Goal: Task Accomplishment & Management: Manage account settings

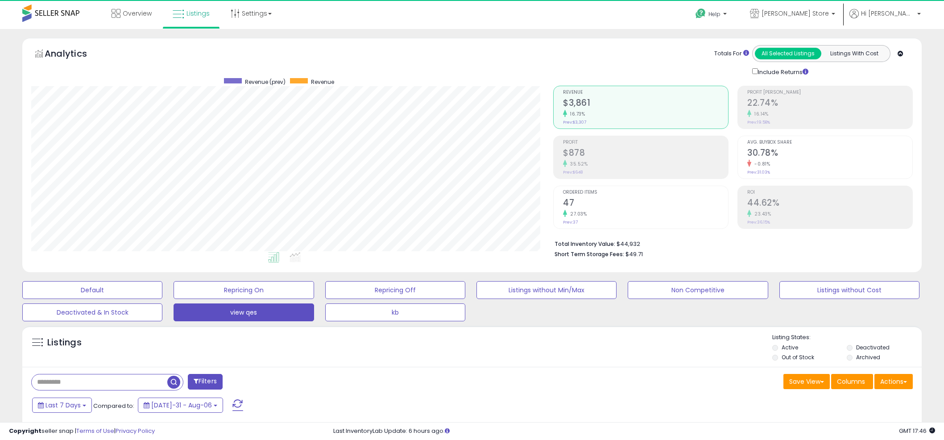
select select "**"
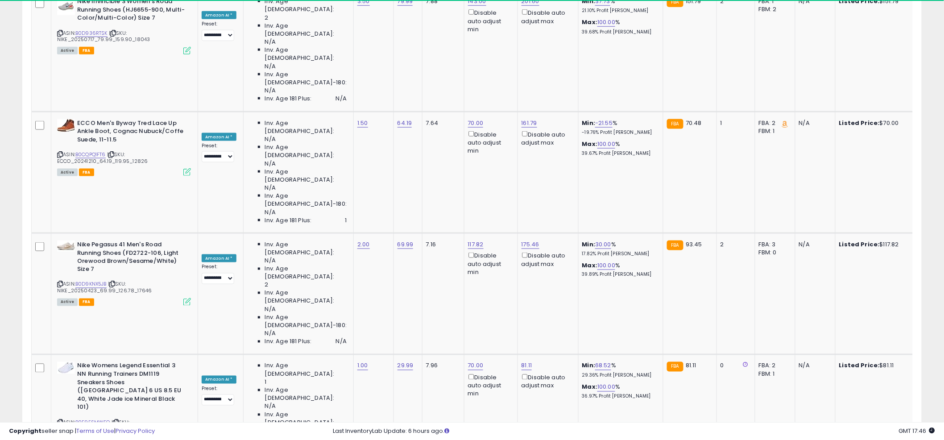
scroll to position [3277, 0]
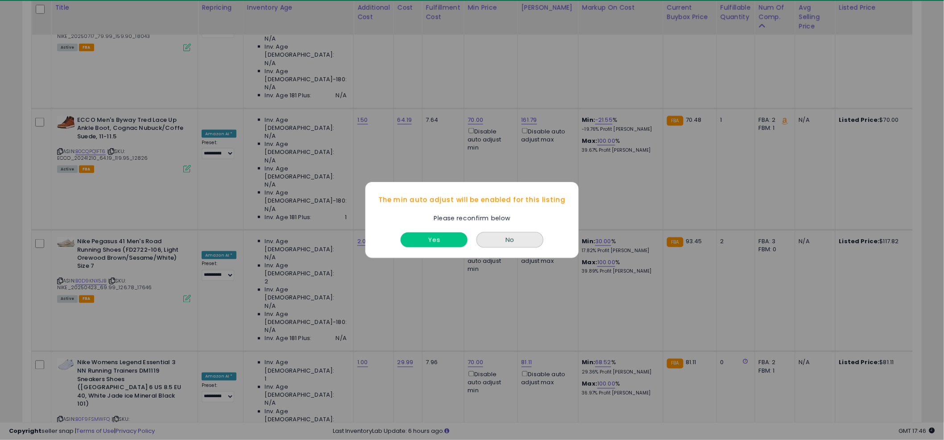
click at [438, 236] on button "Yes" at bounding box center [434, 239] width 67 height 15
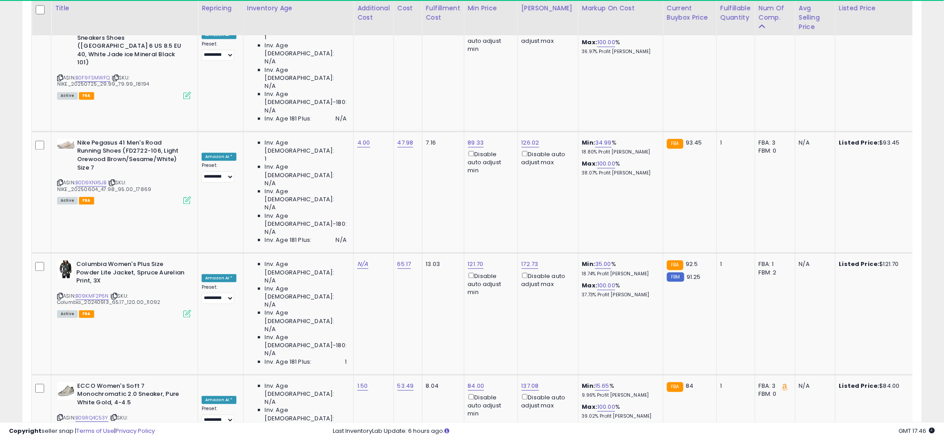
scroll to position [3619, 0]
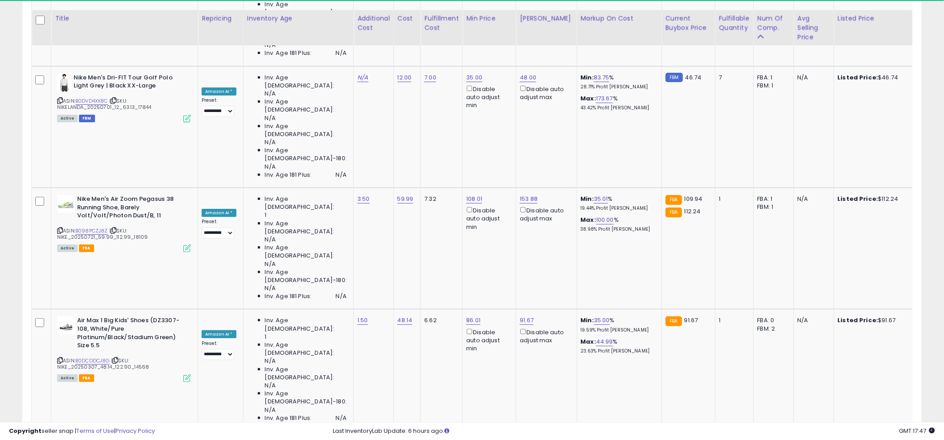
scroll to position [1385, 0]
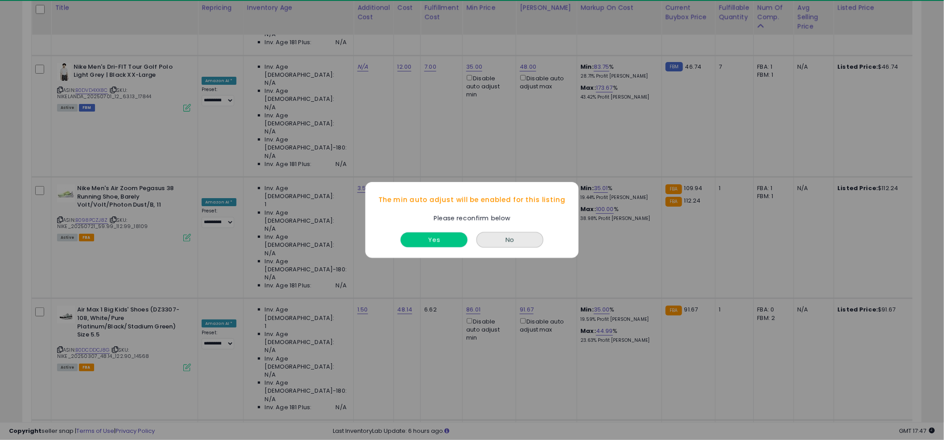
click at [440, 240] on button "Yes" at bounding box center [434, 239] width 67 height 15
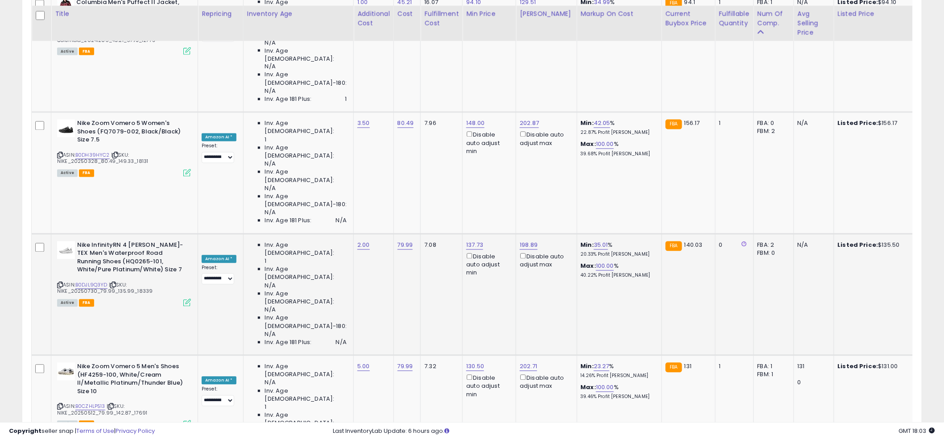
scroll to position [2064, 0]
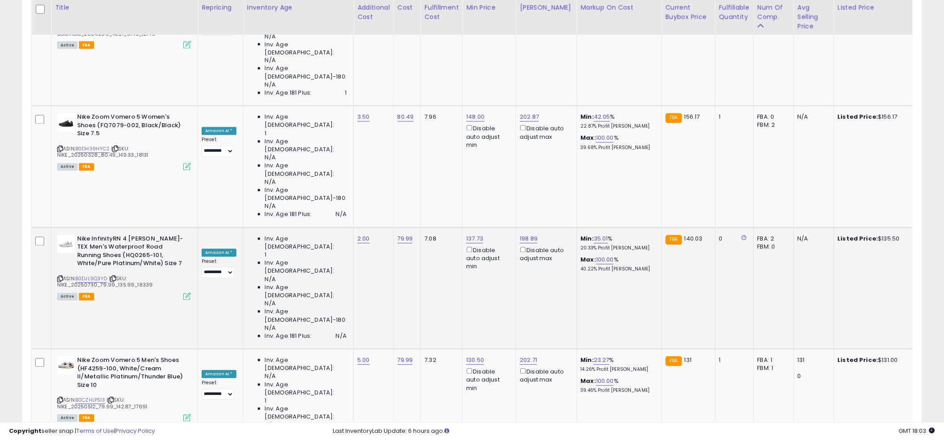
type input "*****"
click button "submit" at bounding box center [488, 266] width 15 height 13
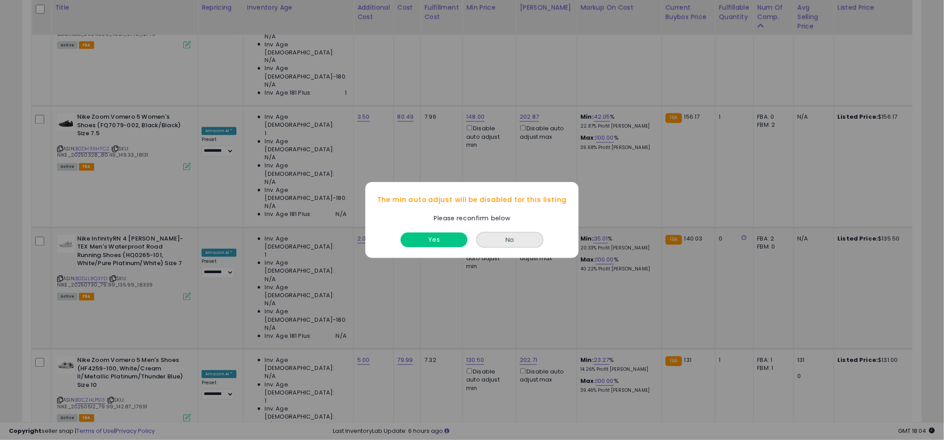
click at [438, 247] on div "Yes" at bounding box center [433, 238] width 71 height 24
click at [439, 243] on button "Yes" at bounding box center [434, 239] width 67 height 15
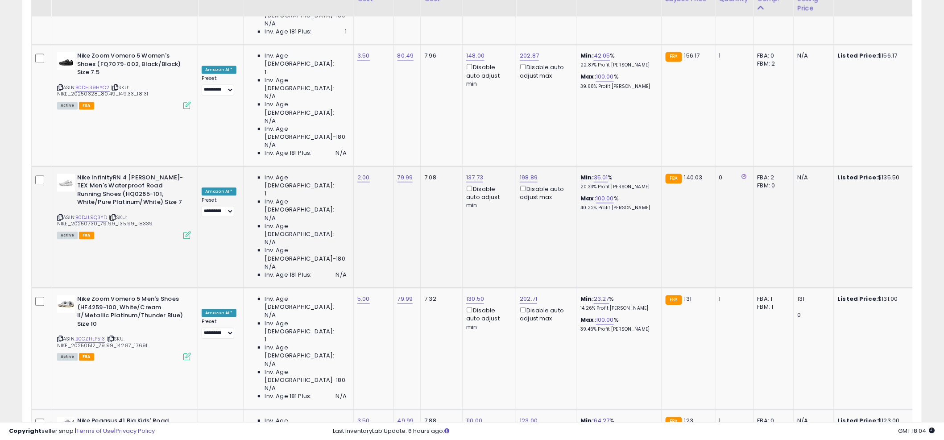
scroll to position [2134, 0]
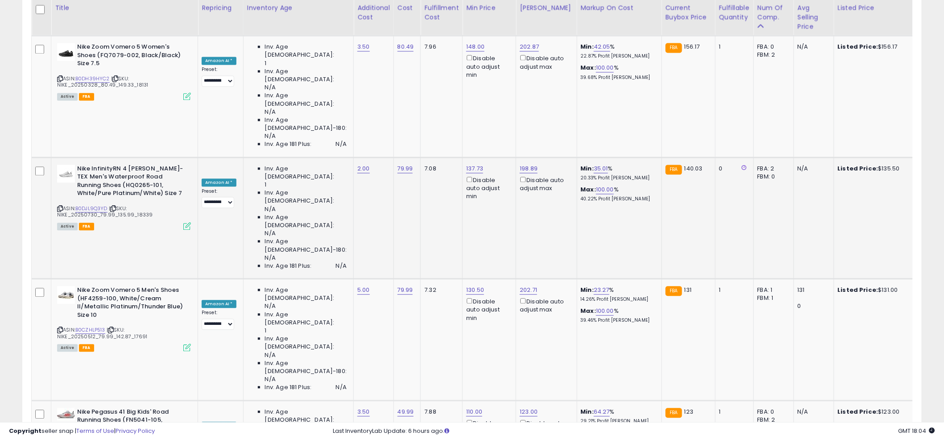
type input "***"
click button "submit" at bounding box center [488, 264] width 15 height 13
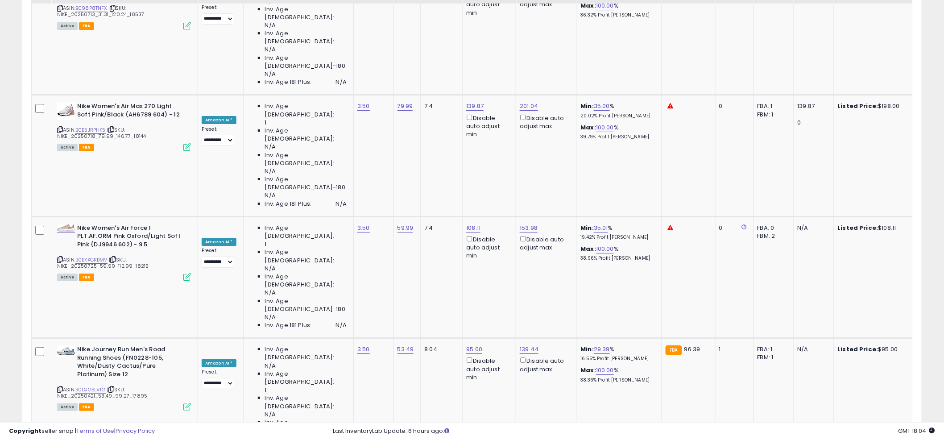
scroll to position [2701, 0]
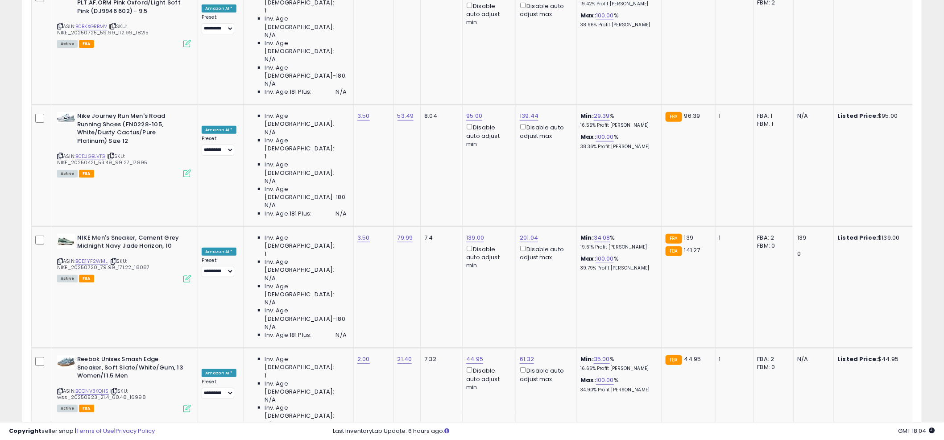
scroll to position [2933, 0]
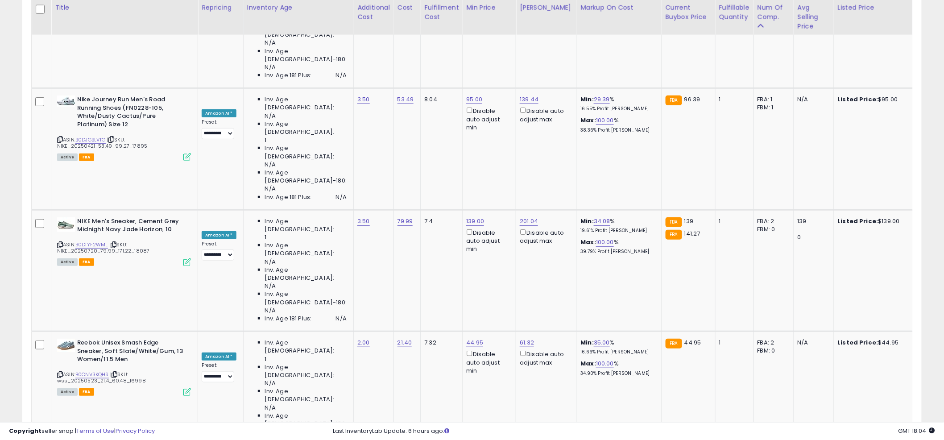
type input "*"
type input "***"
click button "submit" at bounding box center [542, 173] width 15 height 13
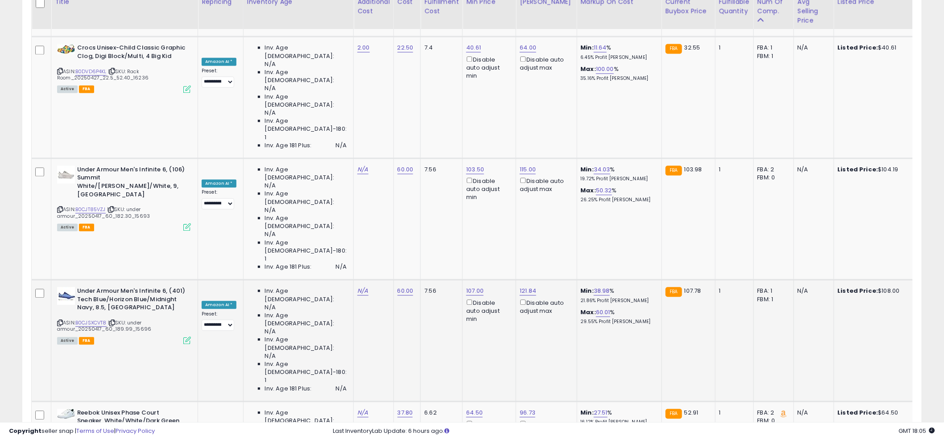
scroll to position [3593, 0]
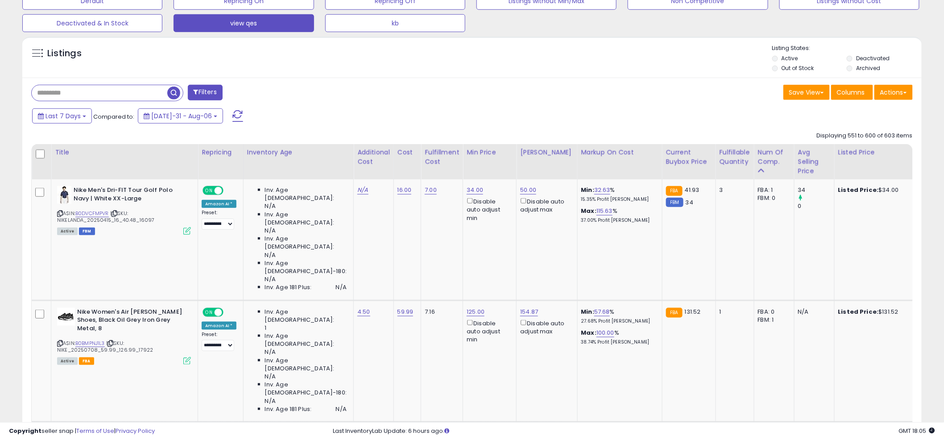
scroll to position [292, 0]
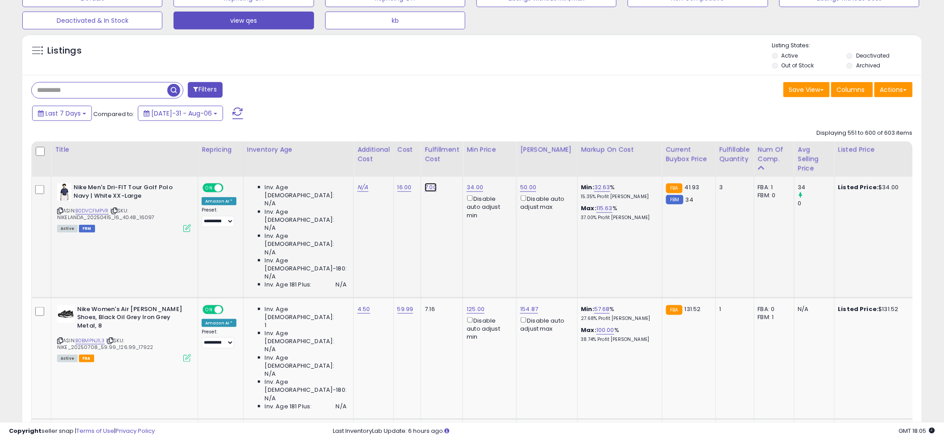
click at [425, 187] on link "7.00" at bounding box center [431, 187] width 12 height 9
type input "*"
click button "submit" at bounding box center [444, 164] width 15 height 13
click at [425, 189] on link "6.00" at bounding box center [431, 187] width 12 height 9
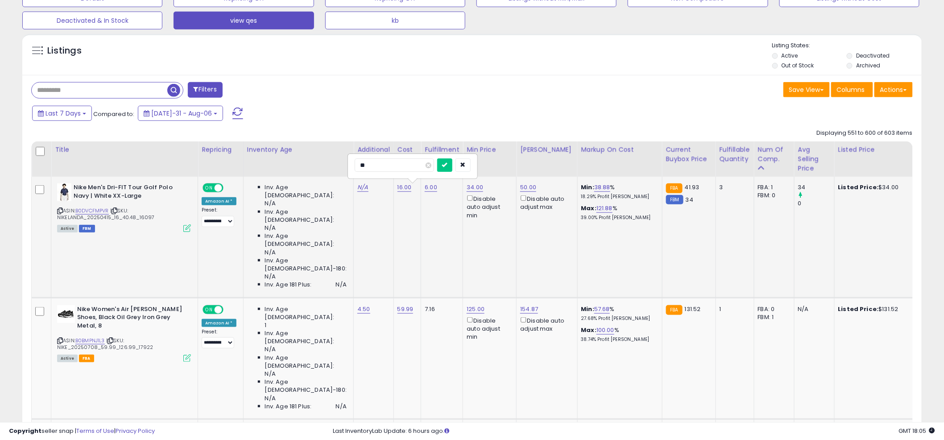
type input "*"
click button "submit" at bounding box center [444, 164] width 15 height 13
click at [365, 209] on td "N/A" at bounding box center [374, 237] width 40 height 121
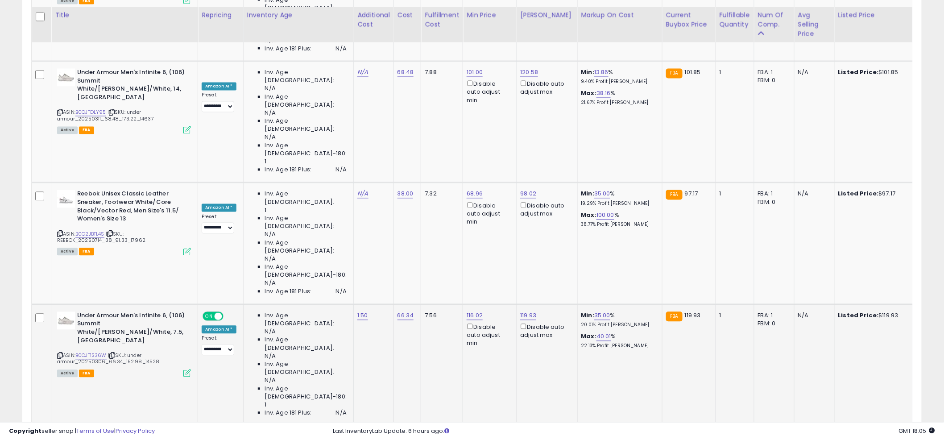
scroll to position [667, 0]
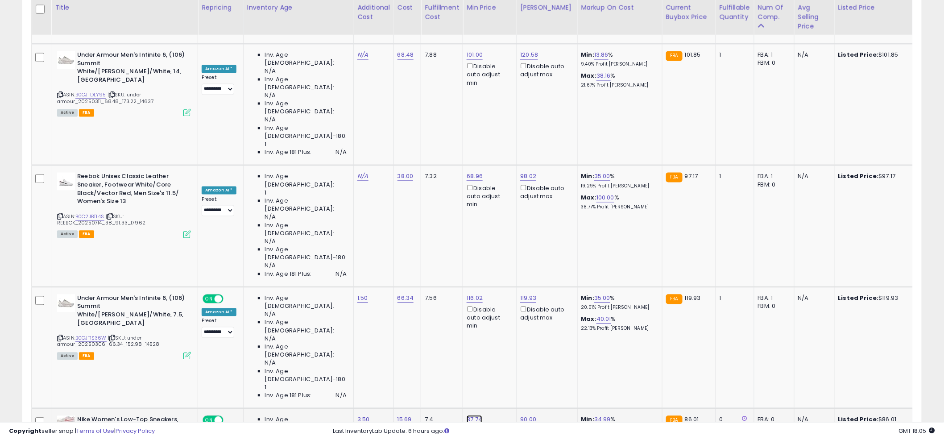
type input "*"
type input "**"
click at [492, 123] on button "submit" at bounding box center [487, 125] width 15 height 13
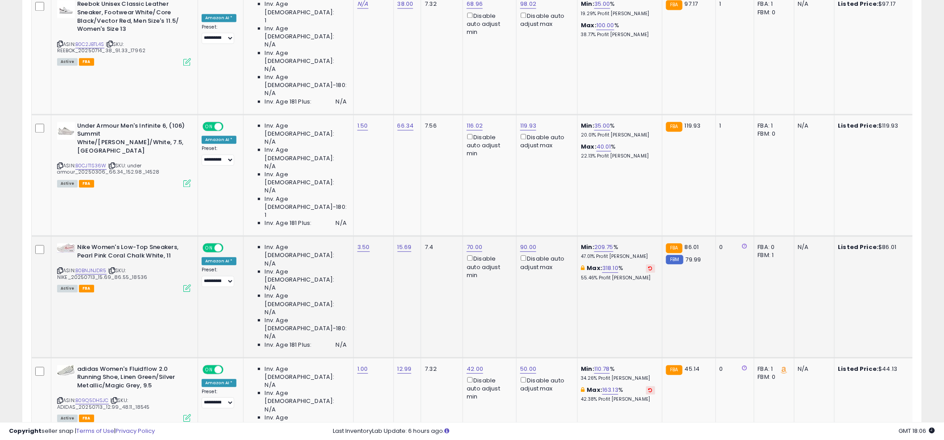
scroll to position [845, 0]
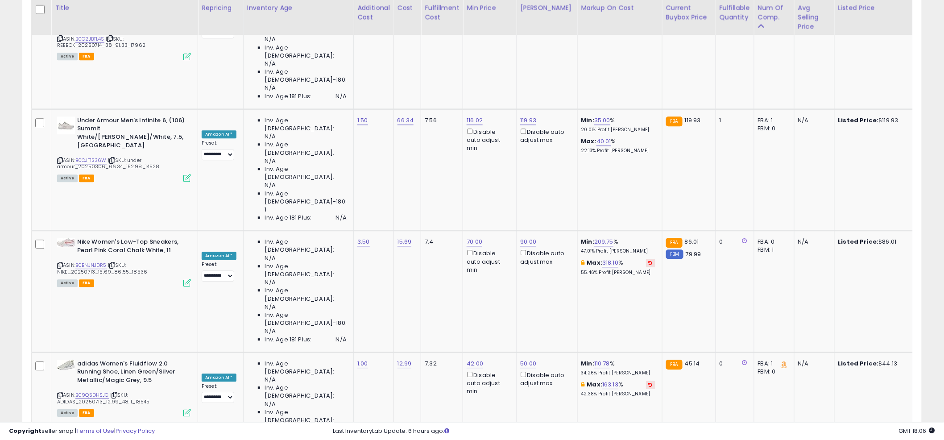
type input "**"
drag, startPoint x: 494, startPoint y: 140, endPoint x: 472, endPoint y: 166, distance: 34.5
click at [494, 140] on button "submit" at bounding box center [487, 138] width 15 height 13
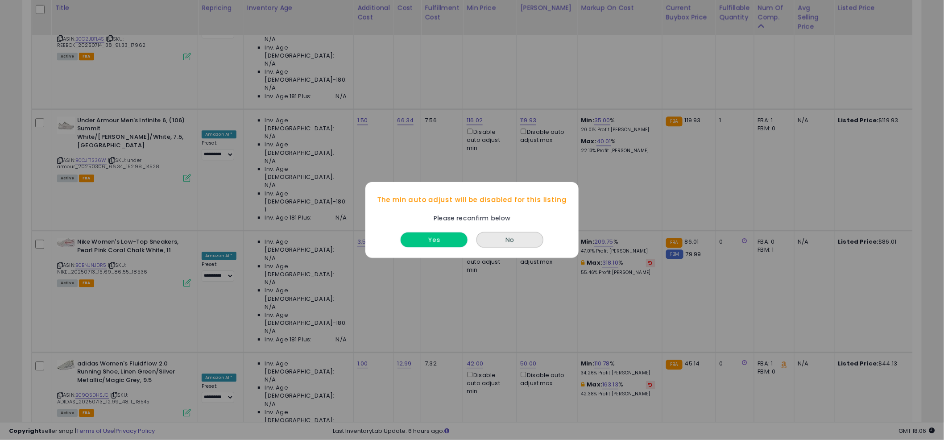
click at [440, 237] on button "Yes" at bounding box center [434, 239] width 67 height 15
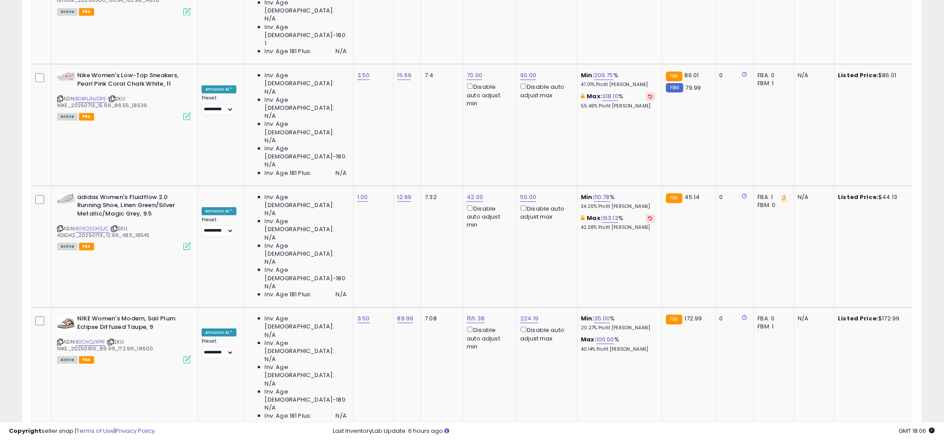
scroll to position [1013, 0]
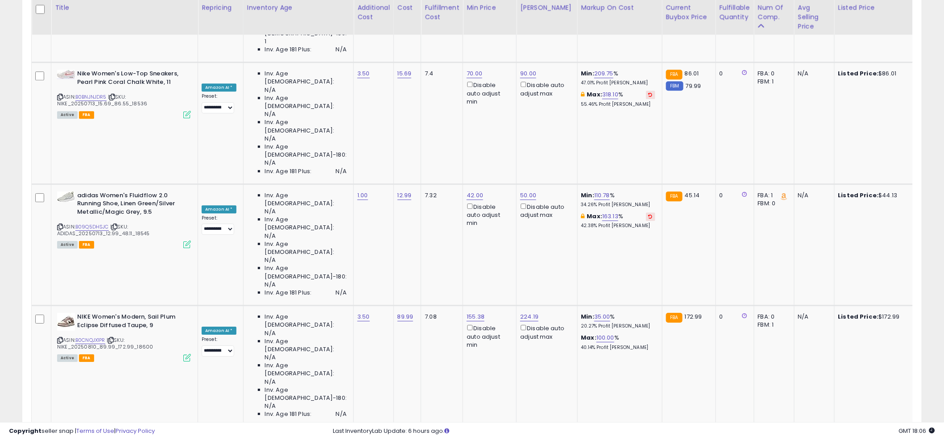
type input "***"
click button "submit" at bounding box center [487, 116] width 15 height 13
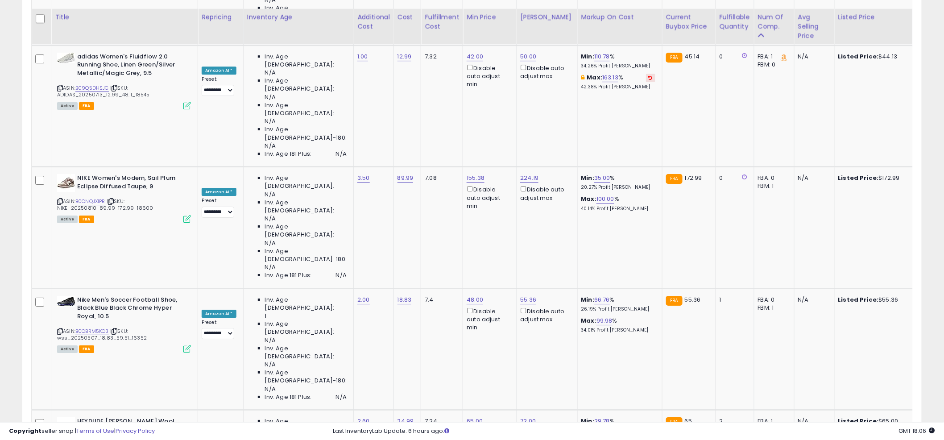
scroll to position [1164, 0]
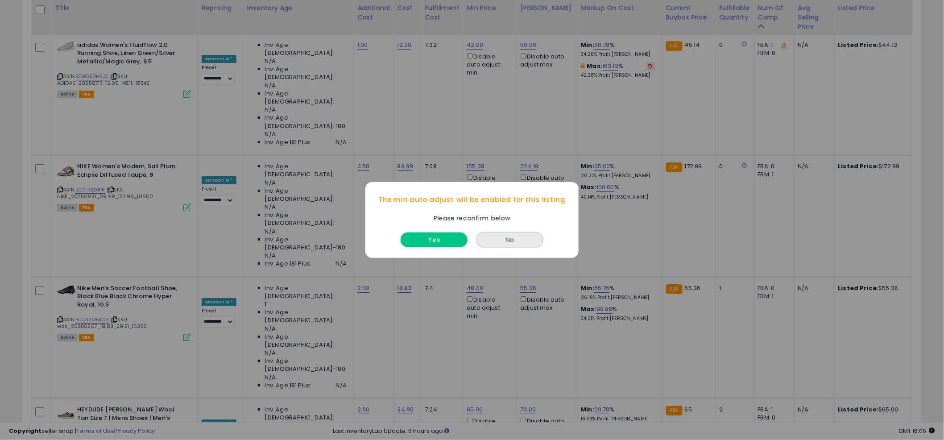
click at [432, 238] on button "Yes" at bounding box center [434, 239] width 67 height 15
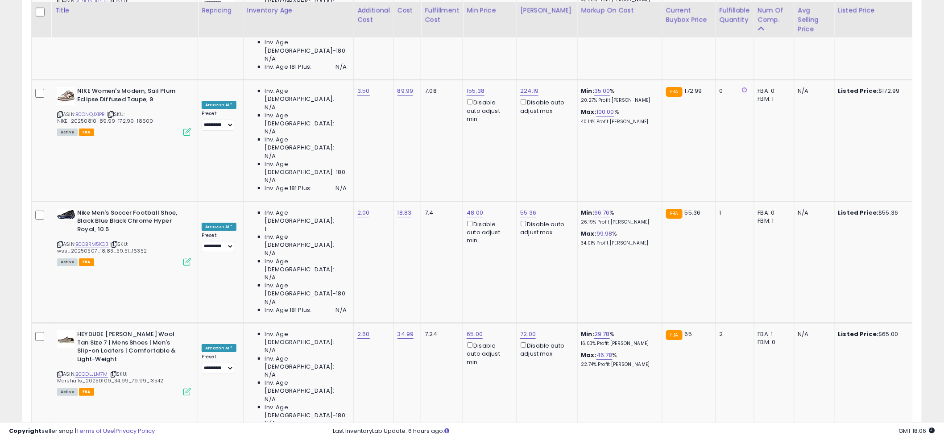
scroll to position [1242, 0]
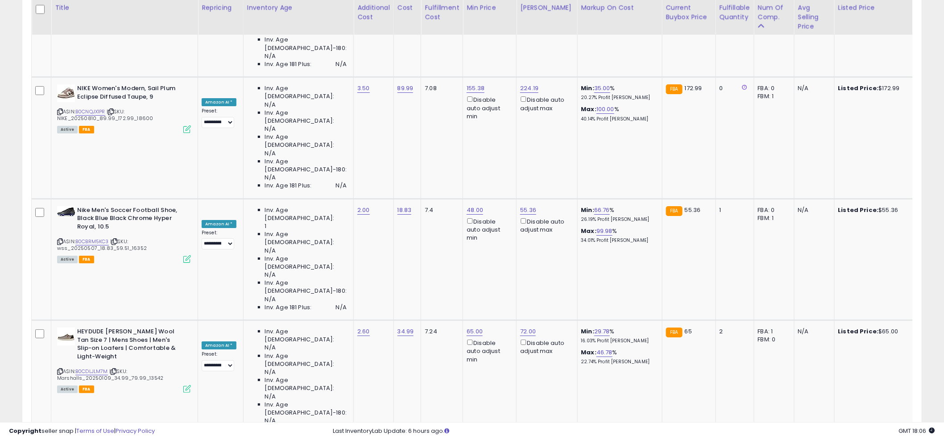
drag, startPoint x: 318, startPoint y: 120, endPoint x: 270, endPoint y: 120, distance: 47.7
type input "*"
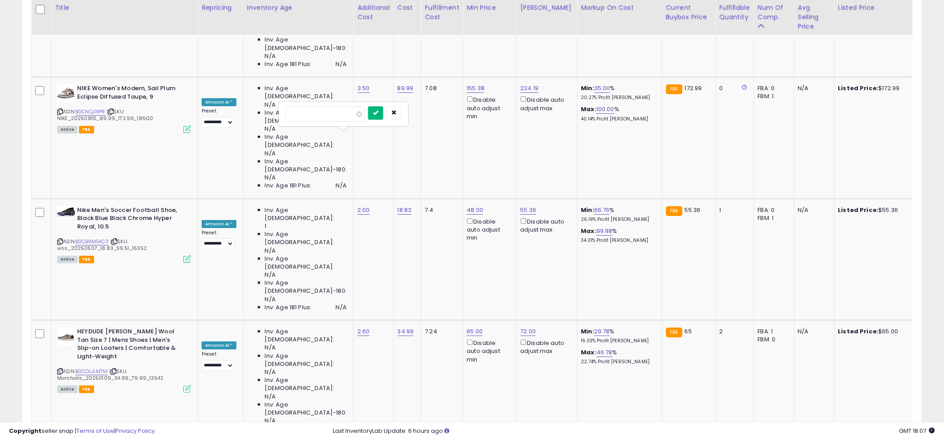
type input "*"
click at [378, 112] on icon "submit" at bounding box center [375, 112] width 5 height 5
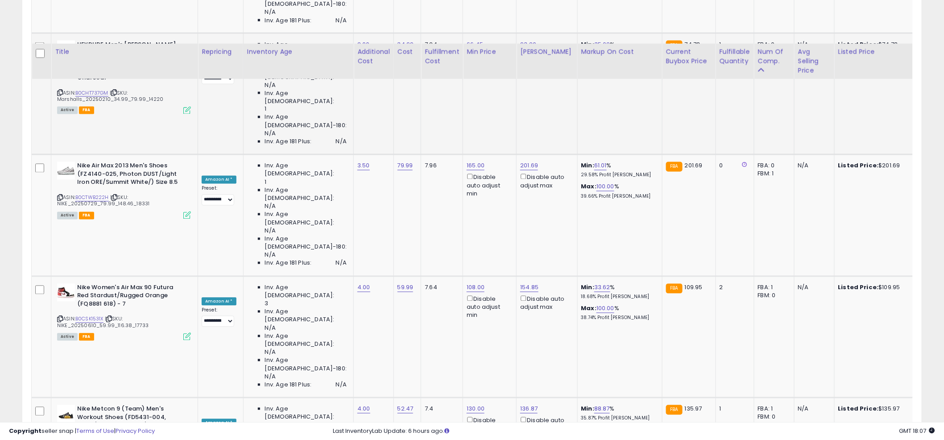
scroll to position [2077, 0]
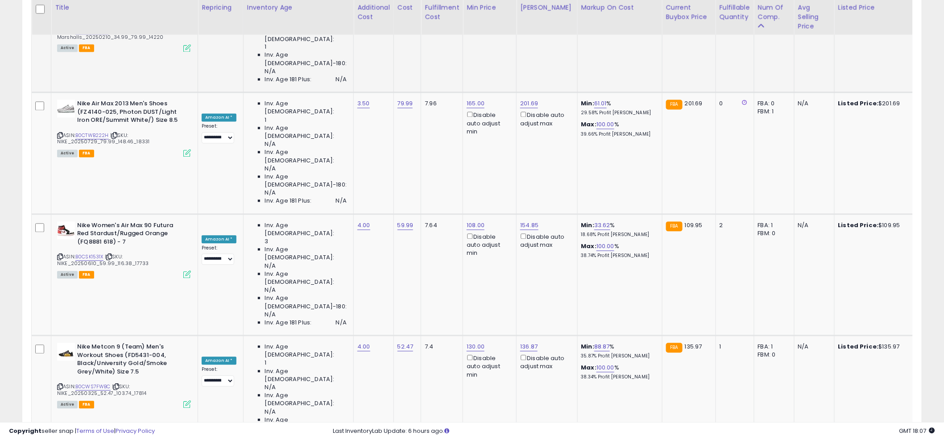
type input "*"
type input "**"
click at [549, 159] on button "submit" at bounding box center [541, 155] width 15 height 13
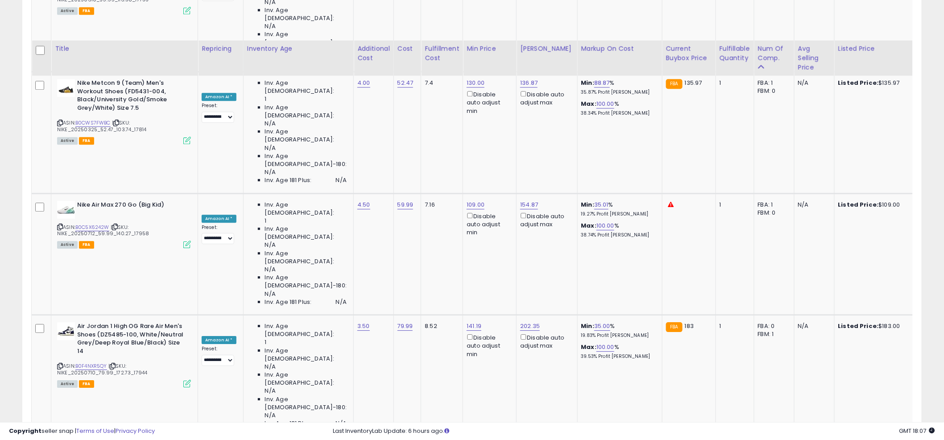
scroll to position [2394, 0]
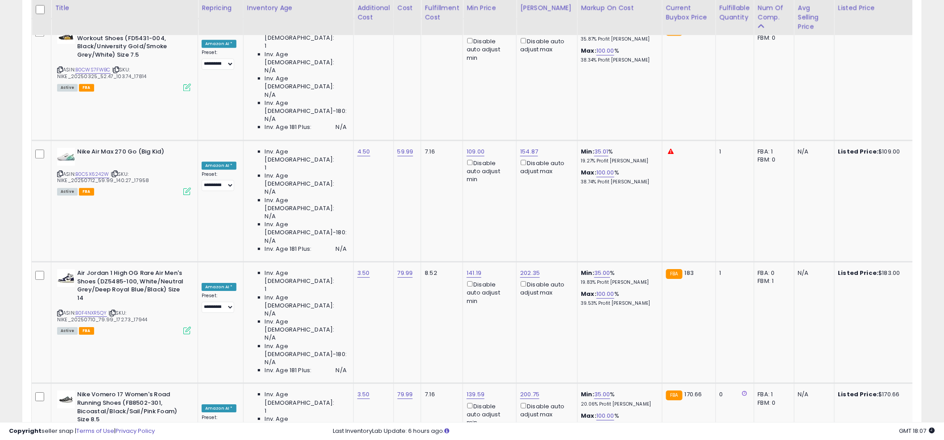
type input "*"
click at [381, 121] on button "submit" at bounding box center [376, 122] width 15 height 13
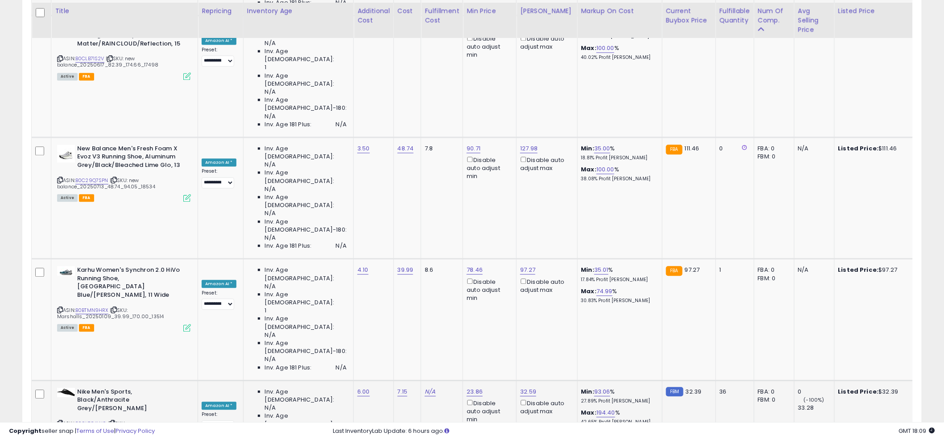
scroll to position [3616, 0]
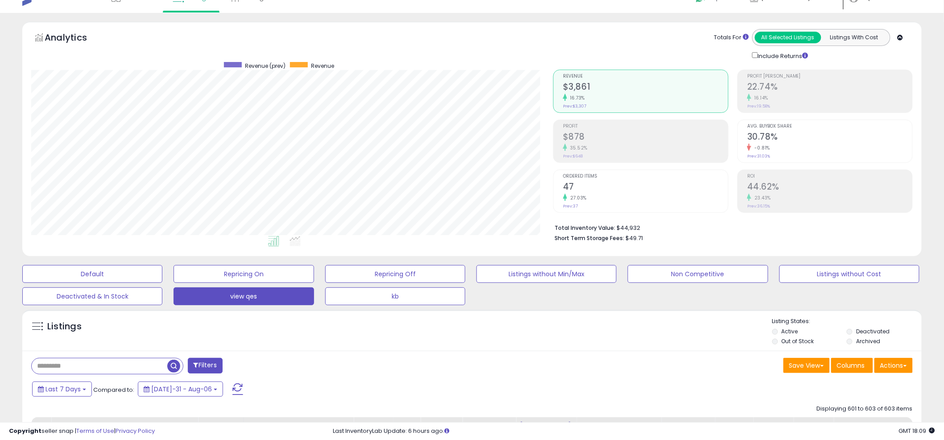
scroll to position [0, 0]
